Goal: Check status: Check status

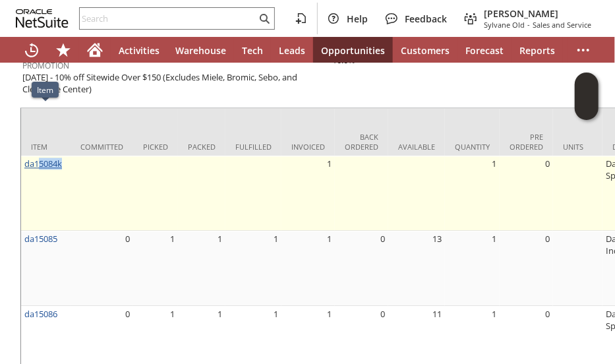
drag, startPoint x: 67, startPoint y: 114, endPoint x: 40, endPoint y: 115, distance: 26.4
click at [40, 155] on td "da15084k" at bounding box center [45, 192] width 49 height 75
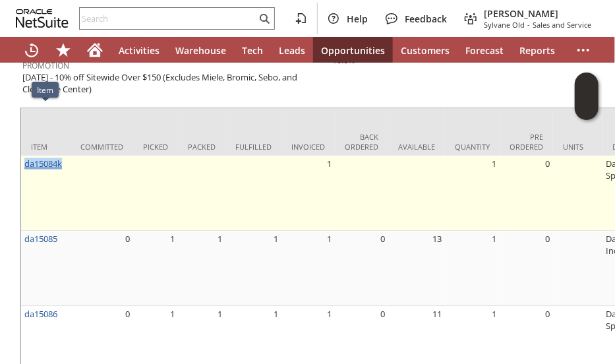
drag, startPoint x: 66, startPoint y: 115, endPoint x: 26, endPoint y: 114, distance: 40.2
click at [26, 155] on td "da15084k" at bounding box center [45, 192] width 49 height 75
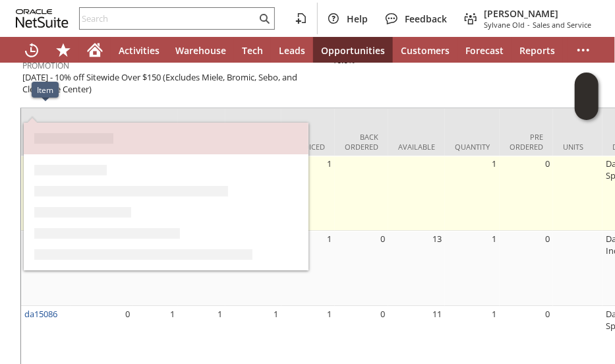
copy link "da15084k"
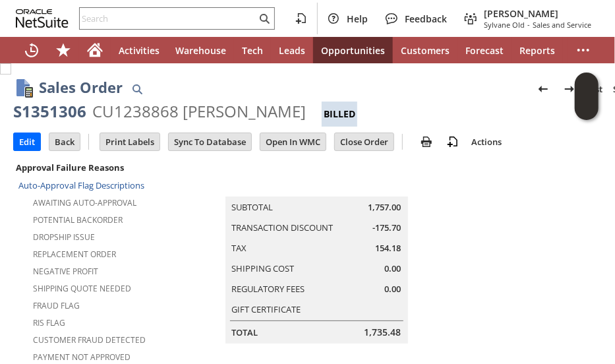
click at [171, 229] on div "Dropship Issue" at bounding box center [120, 235] width 205 height 16
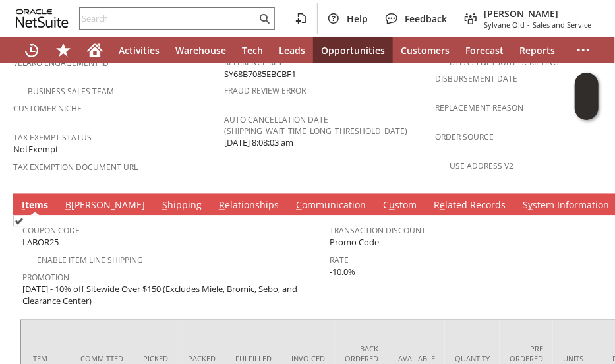
scroll to position [922, 0]
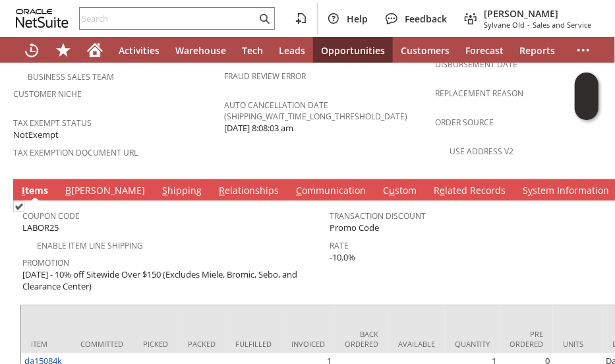
click at [159, 184] on link "S hipping" at bounding box center [182, 191] width 46 height 14
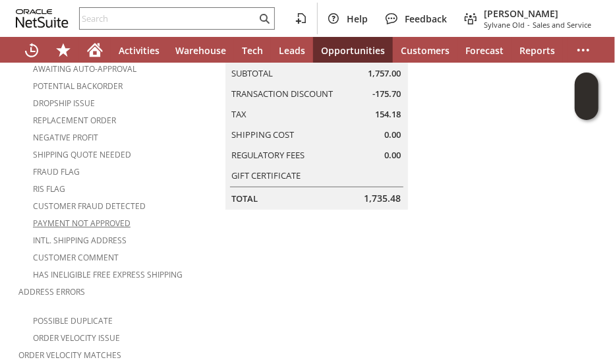
scroll to position [0, 0]
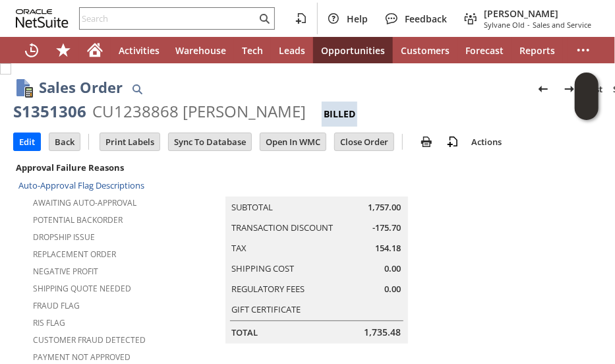
click at [54, 109] on div "S1351306" at bounding box center [49, 111] width 73 height 21
copy div "S1351306"
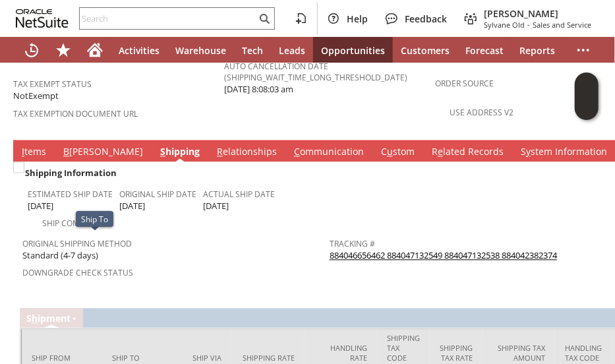
scroll to position [937, 0]
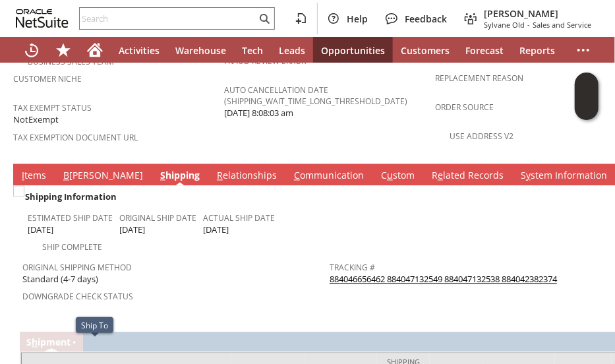
click at [24, 169] on link "I tems" at bounding box center [33, 176] width 31 height 14
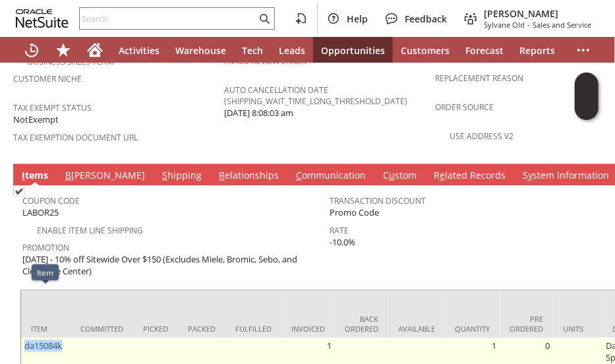
drag, startPoint x: 67, startPoint y: 298, endPoint x: 23, endPoint y: 302, distance: 44.3
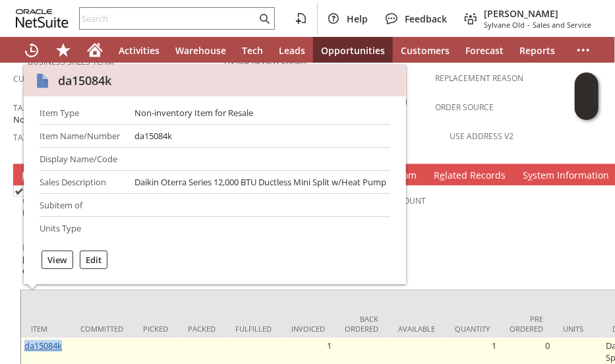
copy link "da15084k"
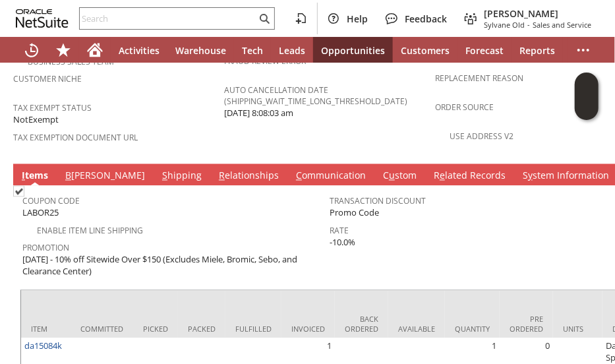
drag, startPoint x: 519, startPoint y: 184, endPoint x: 449, endPoint y: 76, distance: 129.0
click at [518, 221] on span "Rate" at bounding box center [479, 228] width 300 height 15
